Goal: Task Accomplishment & Management: Use online tool/utility

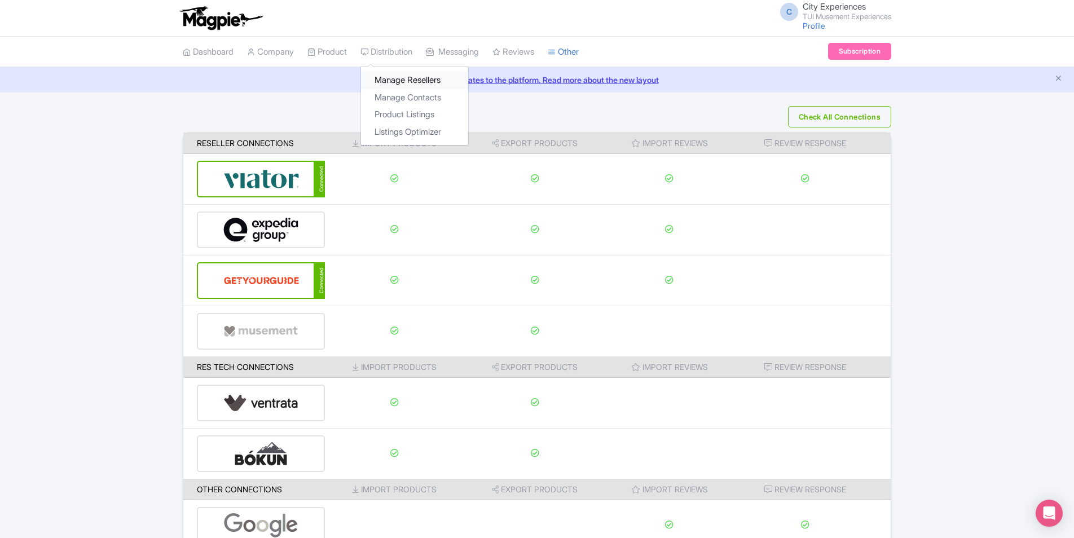
click at [398, 82] on link "Manage Resellers" at bounding box center [414, 80] width 107 height 17
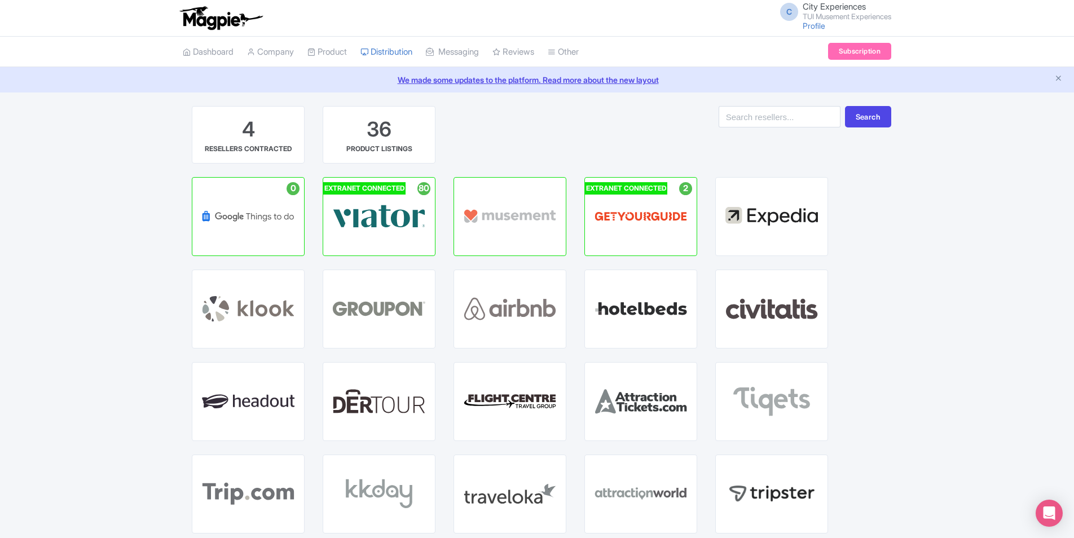
click at [839, 11] on span "City Experiences" at bounding box center [834, 6] width 63 height 11
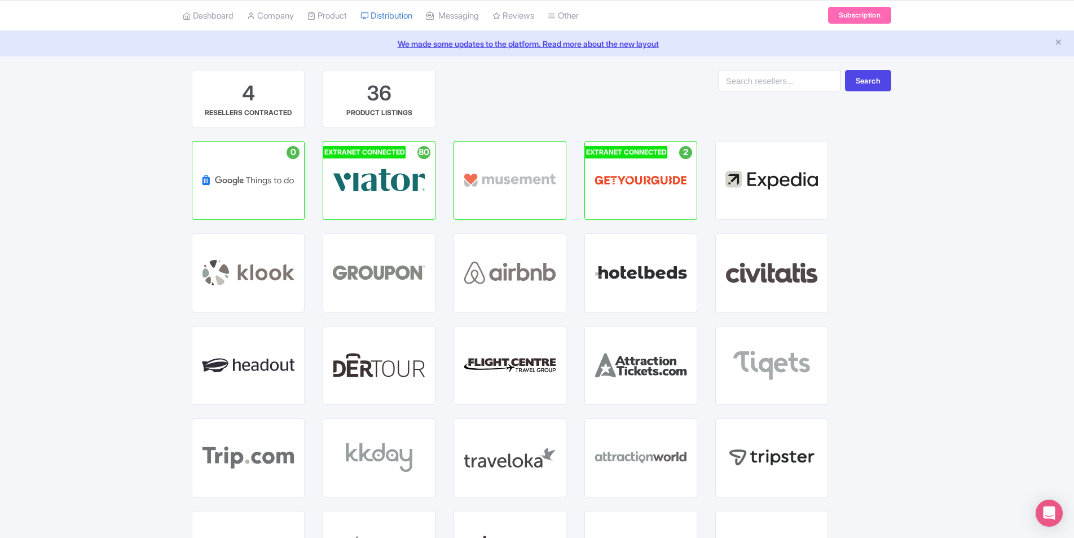
scroll to position [56, 0]
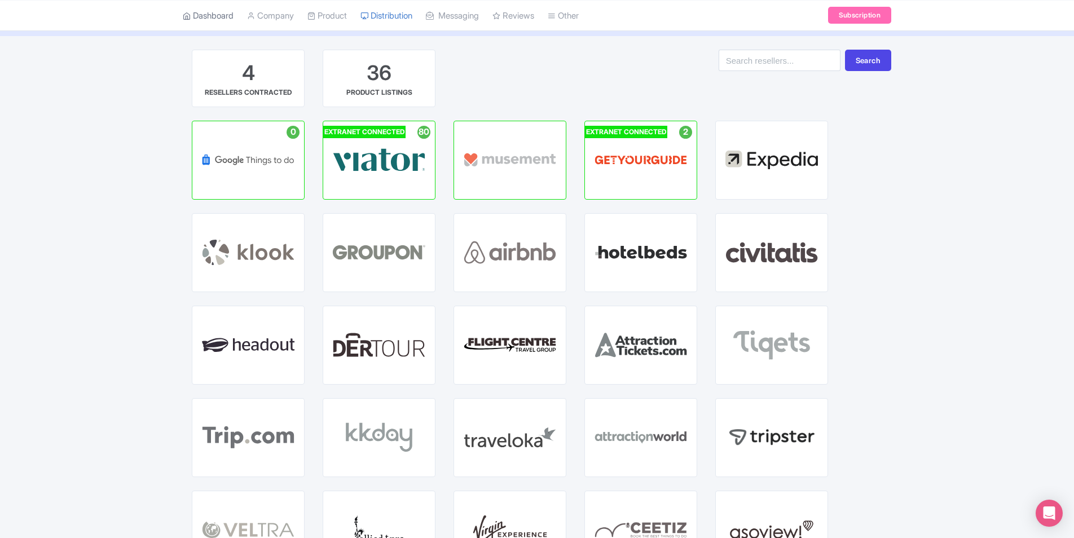
click at [212, 17] on link "Dashboard" at bounding box center [208, 15] width 51 height 31
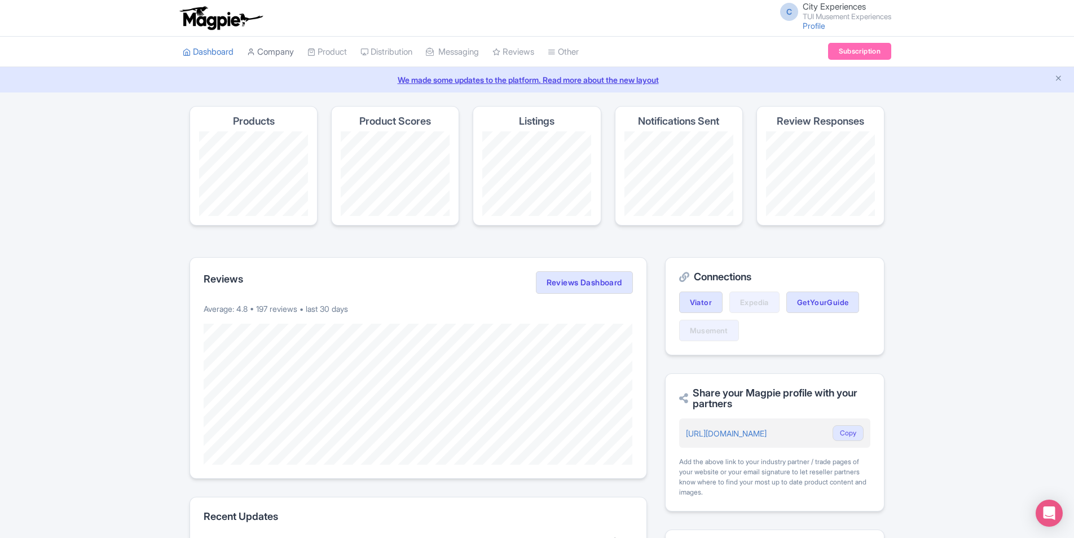
click at [272, 51] on link "Company" at bounding box center [270, 52] width 47 height 31
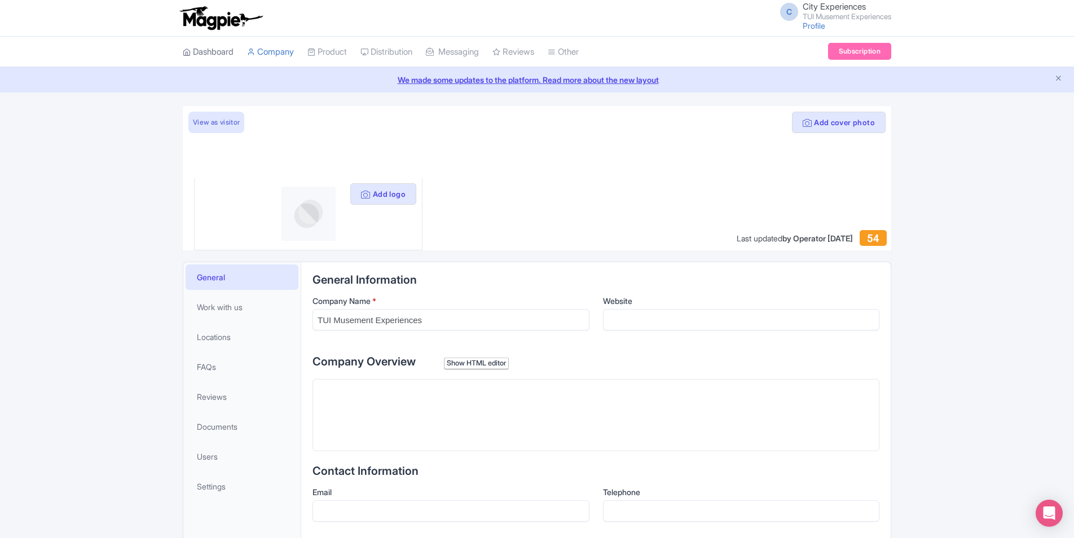
click at [213, 52] on link "Dashboard" at bounding box center [208, 52] width 51 height 31
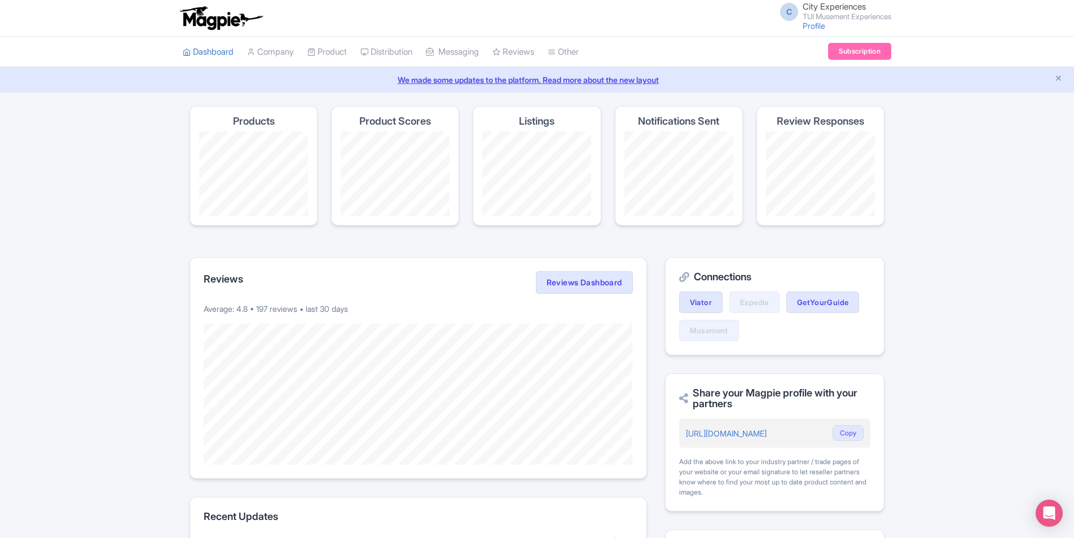
click at [825, 17] on small "TUI Musement Experiences" at bounding box center [847, 16] width 89 height 7
click at [960, 15] on div "C City Experiences TUI Musement Experiences Profile Users Settings Sign out" at bounding box center [537, 18] width 1074 height 37
click at [420, 78] on link "Manage Resellers" at bounding box center [414, 80] width 107 height 17
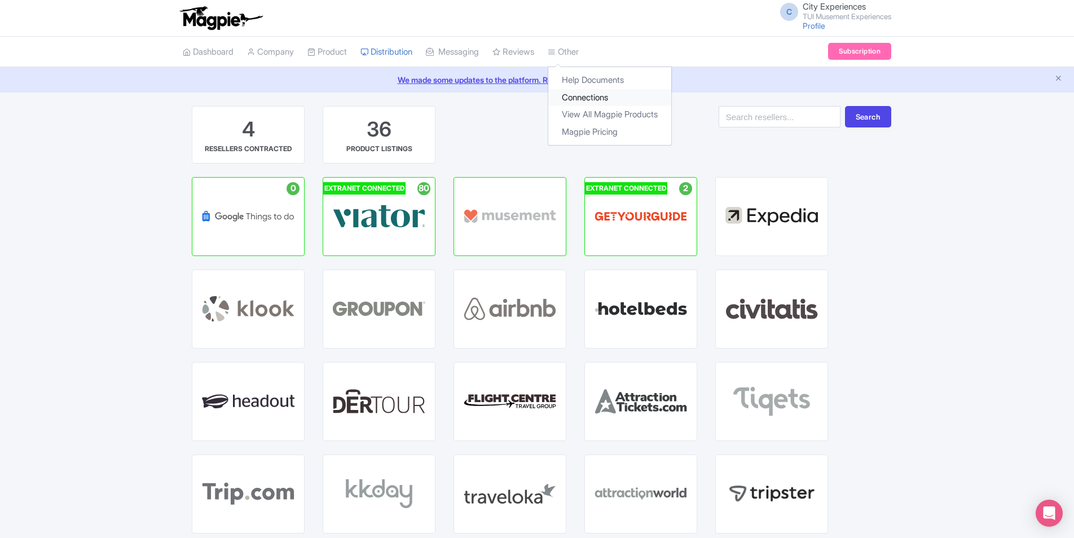
click at [592, 94] on link "Connections" at bounding box center [609, 97] width 123 height 17
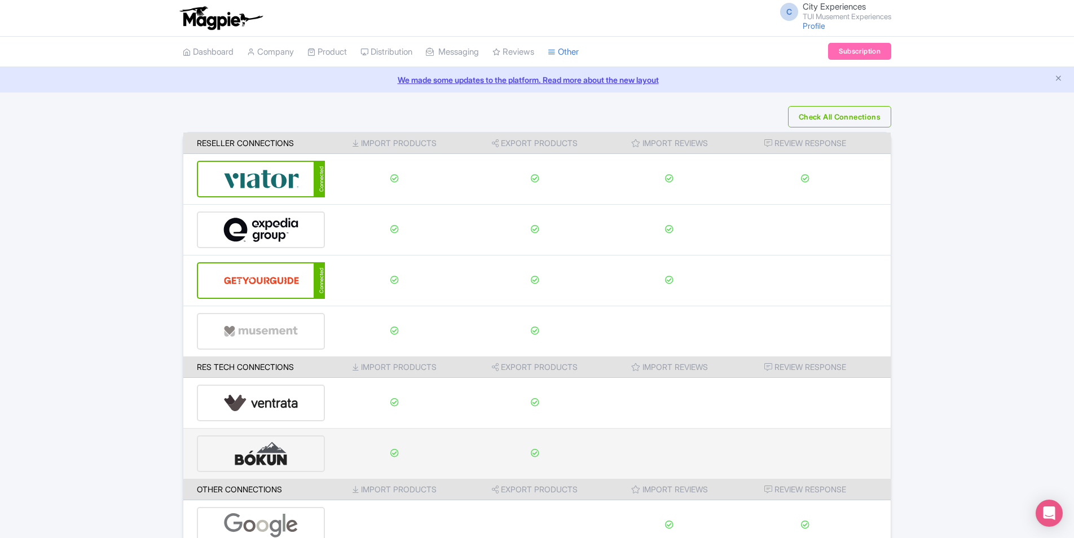
click at [290, 459] on img at bounding box center [261, 454] width 76 height 34
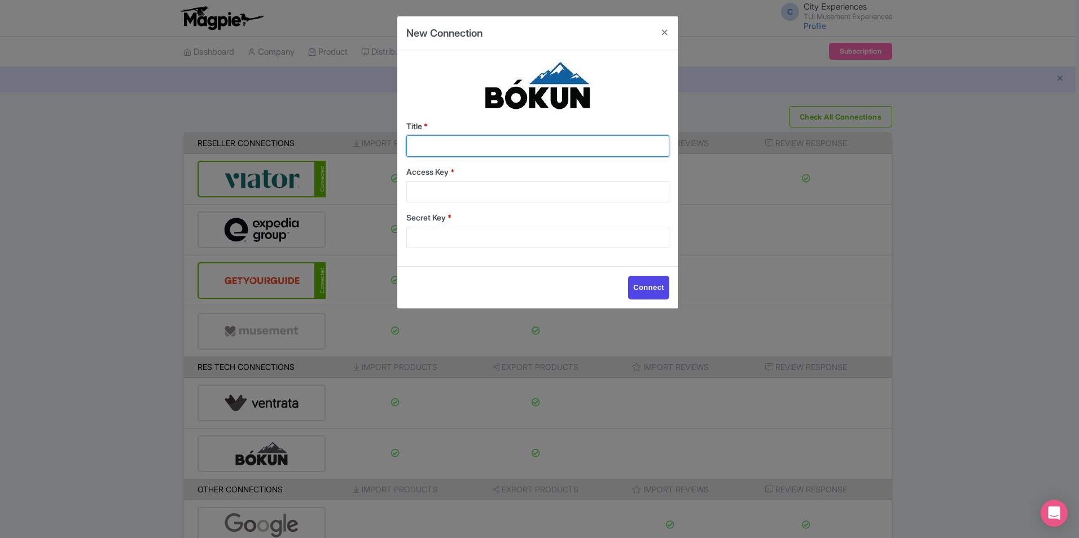
click at [552, 139] on input "Title *" at bounding box center [537, 145] width 263 height 21
click at [644, 195] on input "Access Key *" at bounding box center [537, 191] width 263 height 21
click at [618, 148] on input "Title *" at bounding box center [537, 145] width 263 height 21
click at [517, 192] on input "Access Key *" at bounding box center [537, 191] width 263 height 21
paste input "c6fc5050d24a4778a907e7e424f0ffdd"
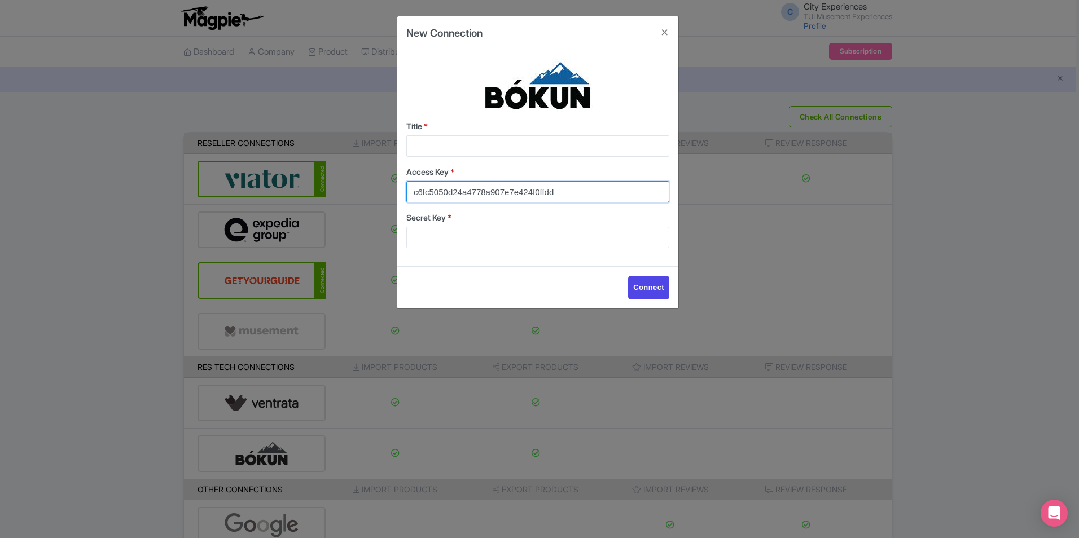
type input "c6fc5050d24a4778a907e7e424f0ffdd"
click at [500, 239] on input "Secret Key *" at bounding box center [537, 237] width 263 height 21
paste input "ee9cbfcdc5f64ce090b3f7c6603b2e56"
type input "ee9cbfcdc5f64ce090b3f7c6603b2e56"
click at [502, 146] on input "Title *" at bounding box center [537, 145] width 263 height 21
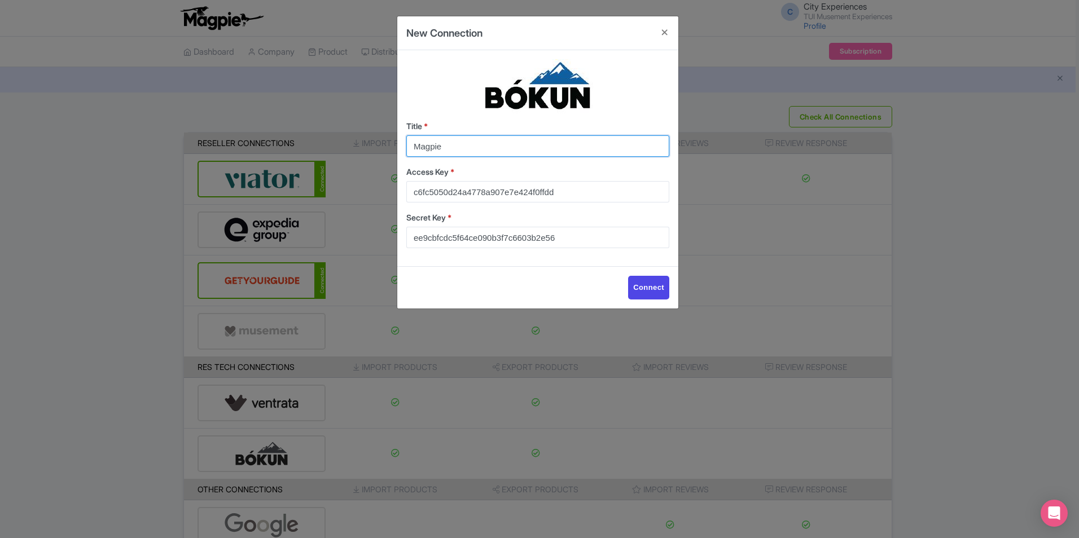
type input "Magpie"
click at [655, 265] on div "Title * Magpie Access Key * c6fc5050d24a4778a907e7e424f0ffdd Secret Key * ee9cb…" at bounding box center [537, 158] width 281 height 216
click at [654, 281] on input "Connect" at bounding box center [648, 288] width 41 height 24
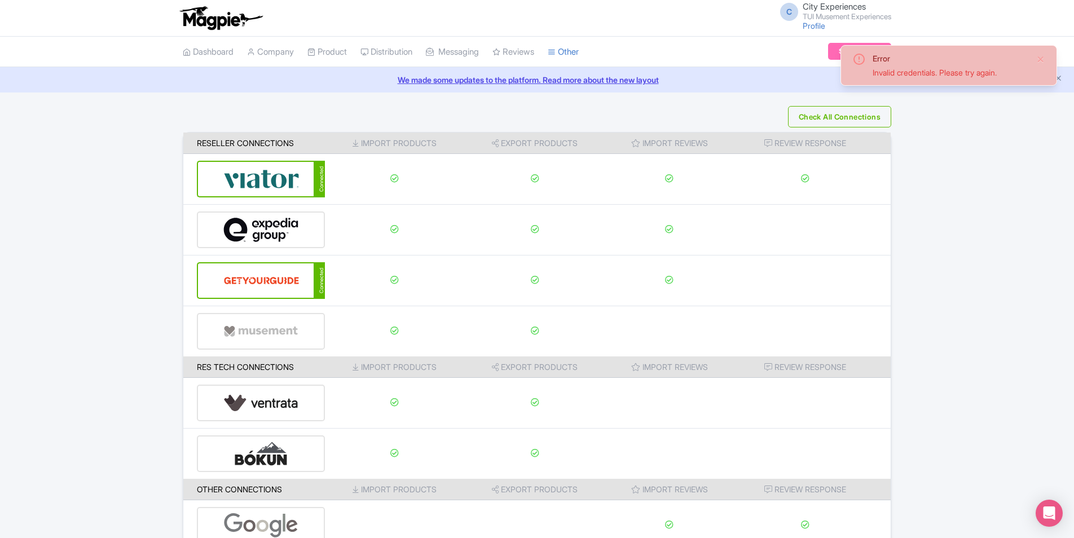
click at [958, 73] on div "Invalid credentials. Please try again." at bounding box center [950, 73] width 155 height 12
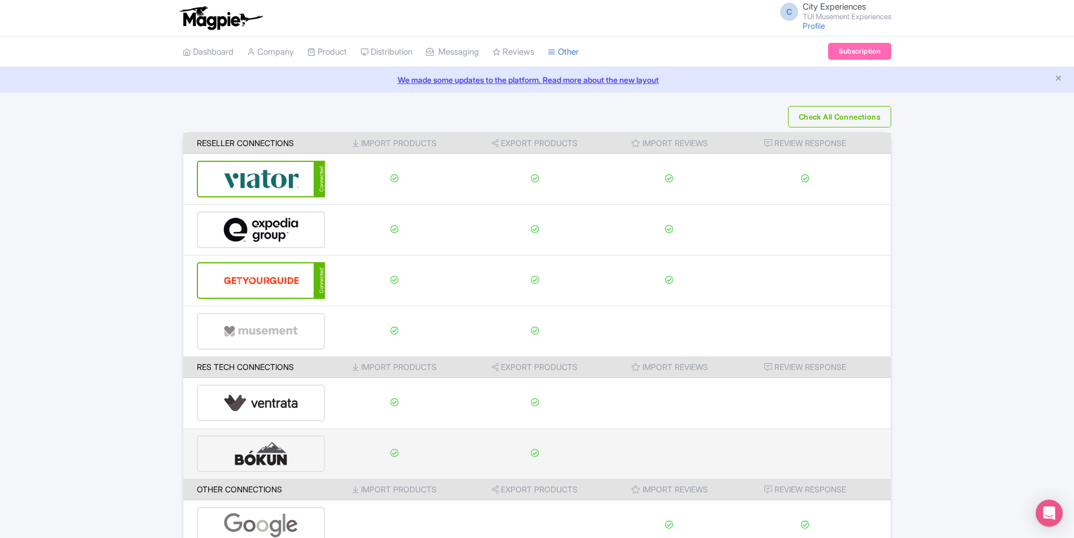
click at [296, 445] on img at bounding box center [261, 454] width 76 height 34
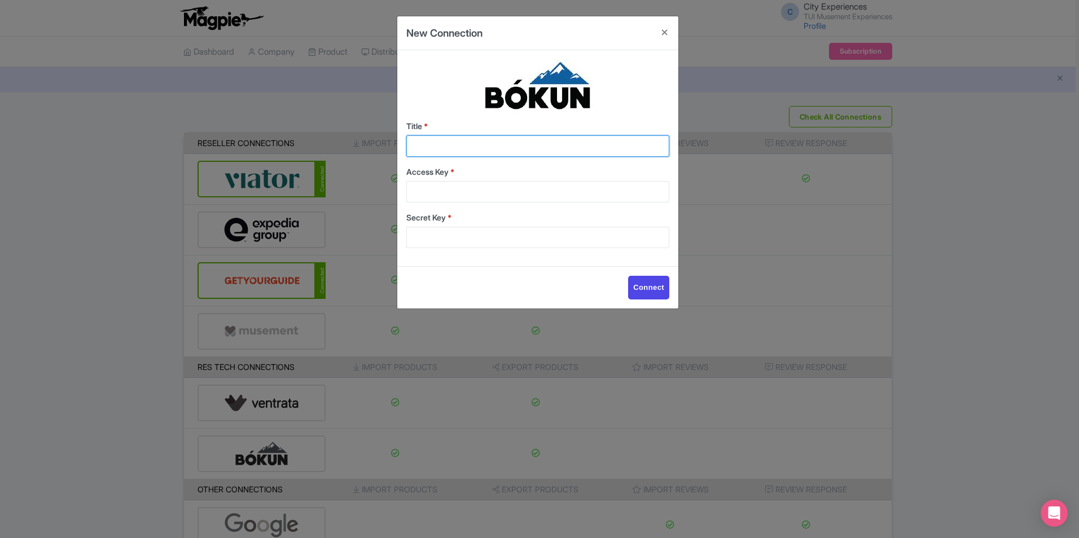
click at [500, 140] on input "Title *" at bounding box center [537, 145] width 263 height 21
paste input "Magpie"
type input "Magpie"
click at [419, 188] on input "Access Key *" at bounding box center [537, 191] width 263 height 21
click at [478, 188] on input "Access Key *" at bounding box center [537, 191] width 263 height 21
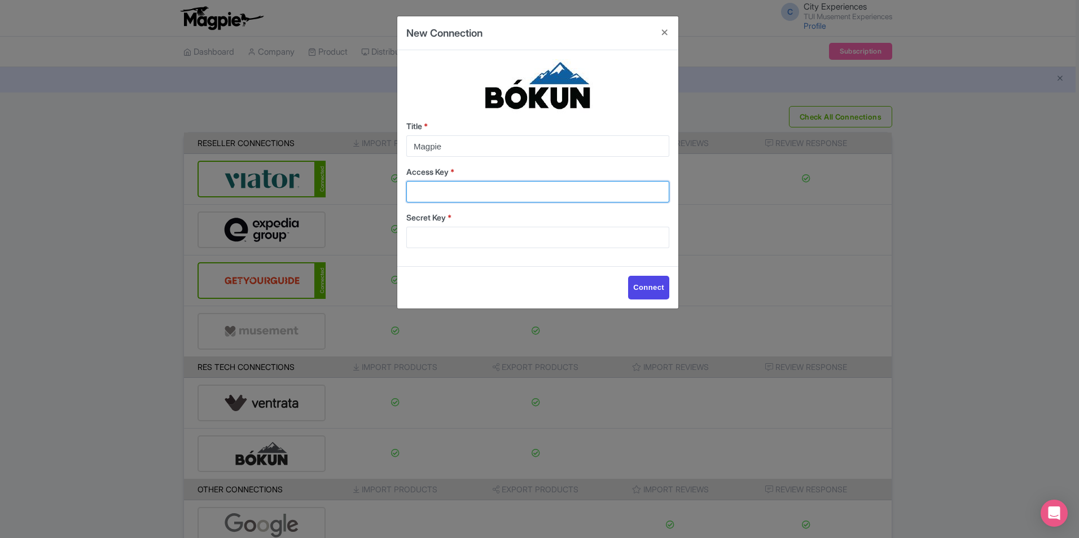
paste input "c6fc5050d24a4778a907e7e424f0ffdd"
type input "c6fc5050d24a4778a907e7e424f0ffdd"
drag, startPoint x: 584, startPoint y: 186, endPoint x: 125, endPoint y: 196, distance: 459.3
click at [125, 196] on div "New Connection Title * Magpie Access Key * c6fc5050d24a4778a907e7e424f0ffdd Sec…" at bounding box center [539, 269] width 1079 height 538
click at [494, 232] on input "Secret Key *" at bounding box center [537, 237] width 263 height 21
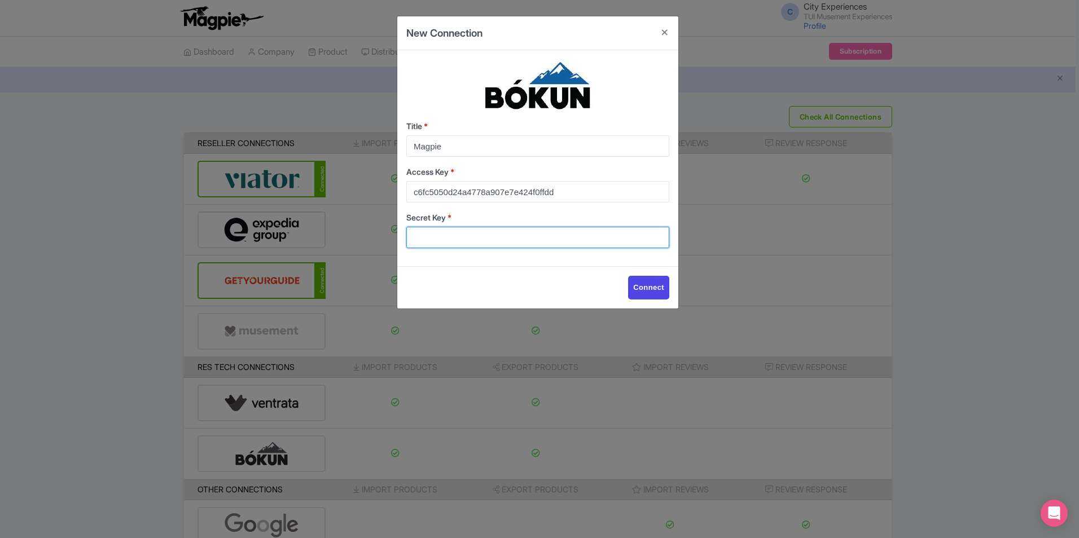
paste input "ee9cbfcdc5f64ce090b3f7c6603b2e56"
type input "ee9cbfcdc5f64ce090b3f7c6603b2e56"
click at [661, 291] on input "Connect" at bounding box center [648, 288] width 41 height 24
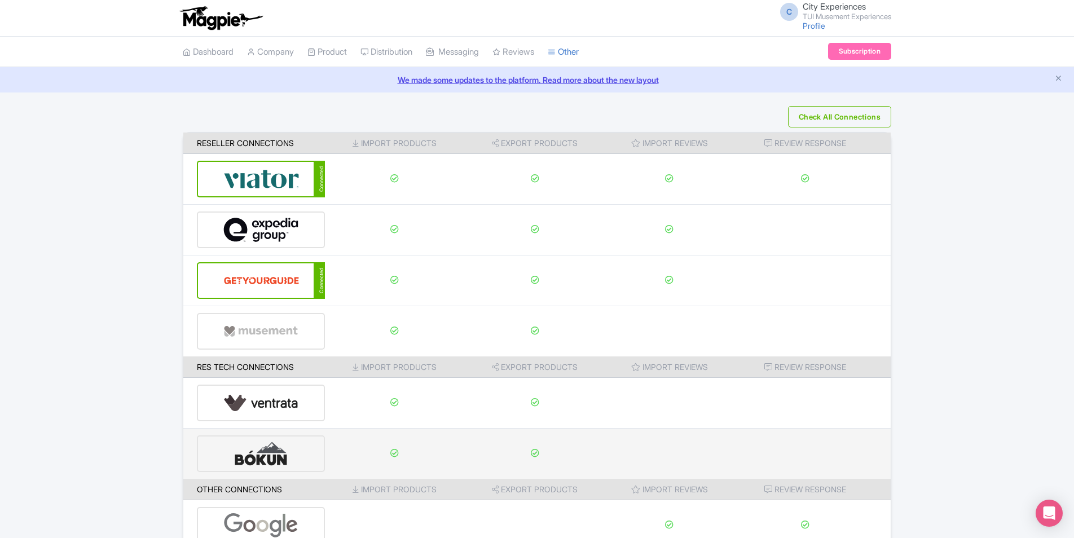
click at [310, 456] on div at bounding box center [261, 454] width 128 height 37
